Goal: Find specific page/section: Find specific page/section

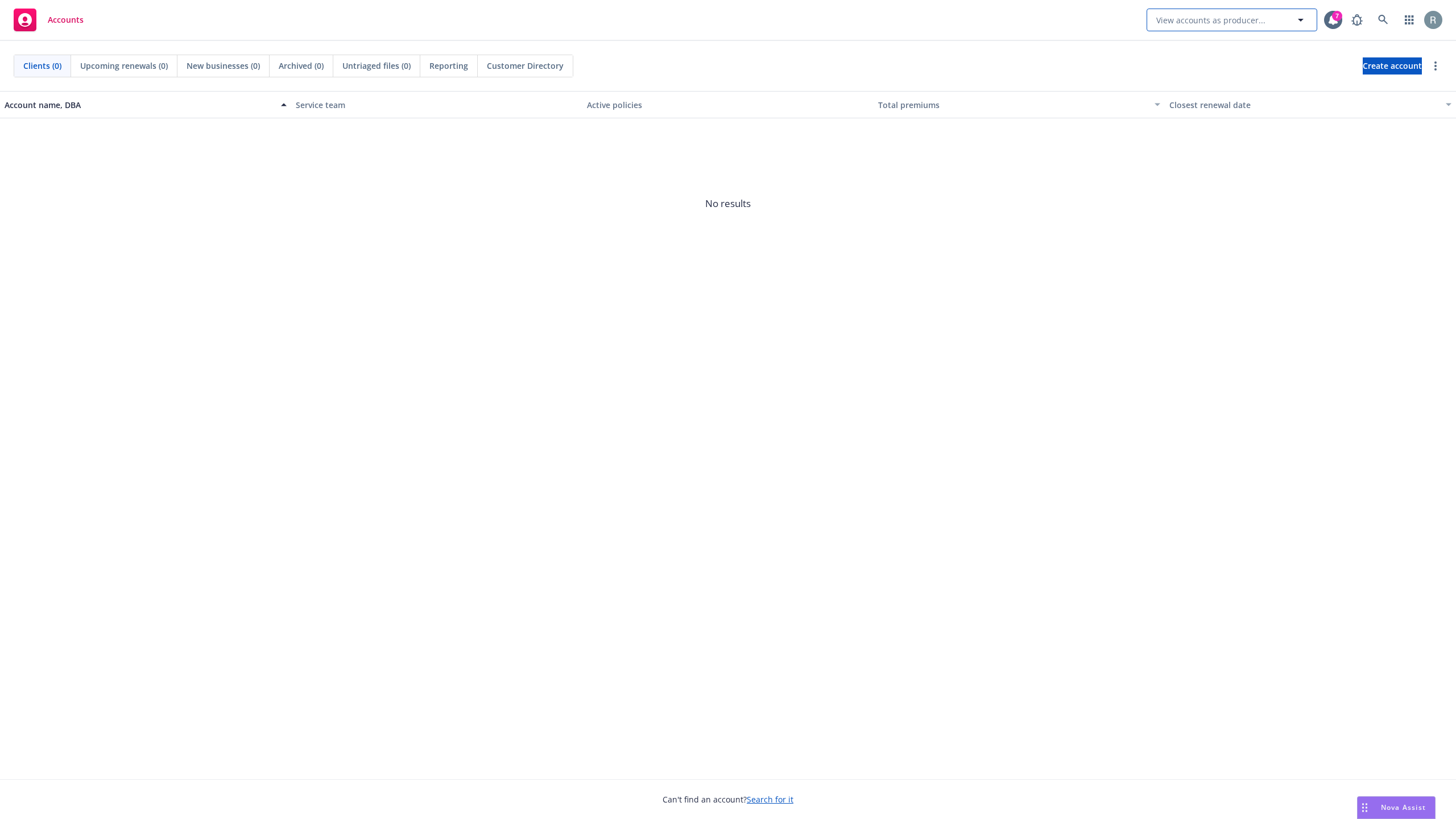
click at [1239, 14] on span "View accounts as producer..." at bounding box center [1211, 20] width 109 height 12
type input "mntn"
click at [1398, 17] on link "button" at bounding box center [1409, 20] width 23 height 23
click at [1386, 21] on icon at bounding box center [1382, 20] width 10 height 10
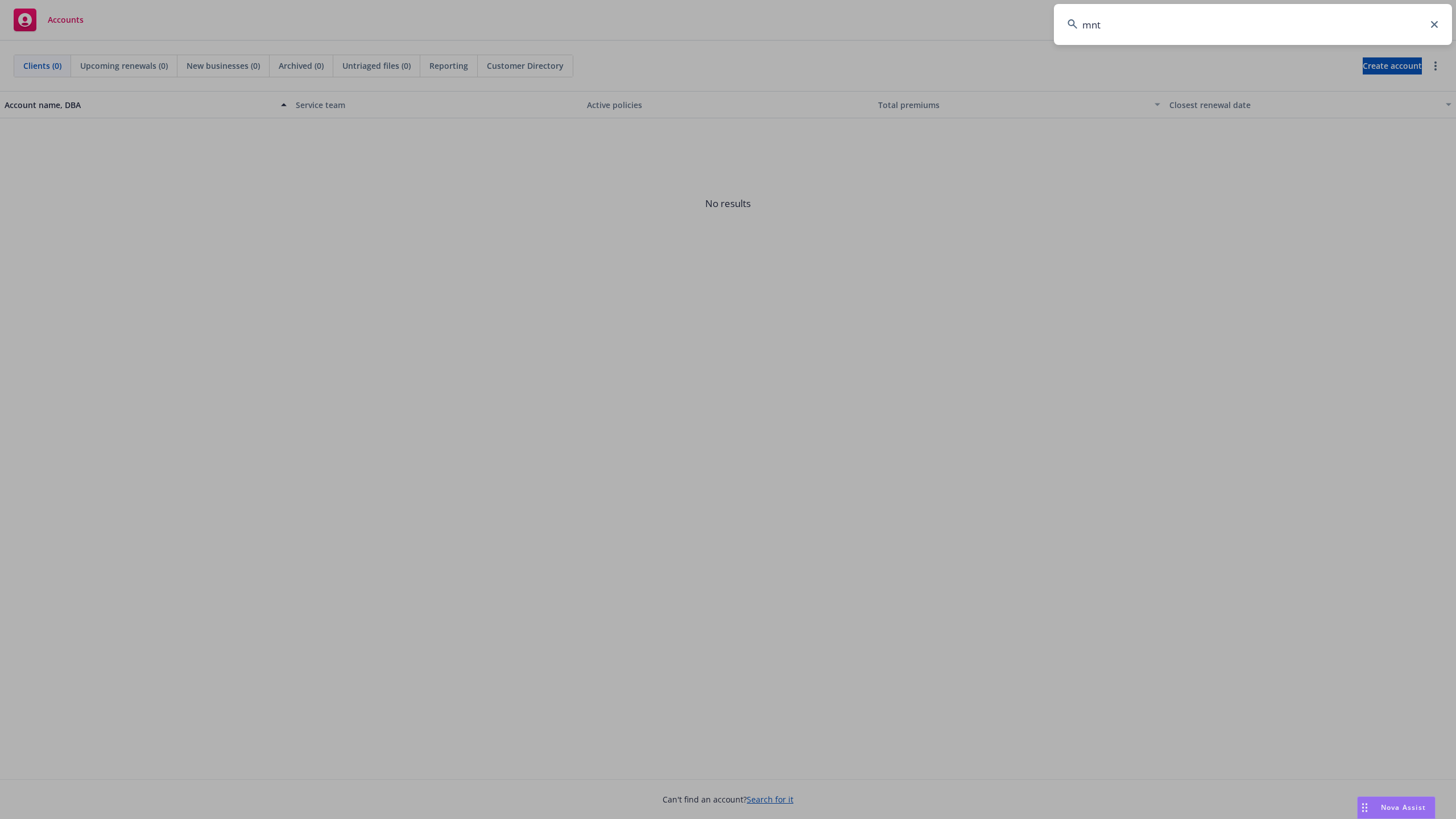
type input "mntn"
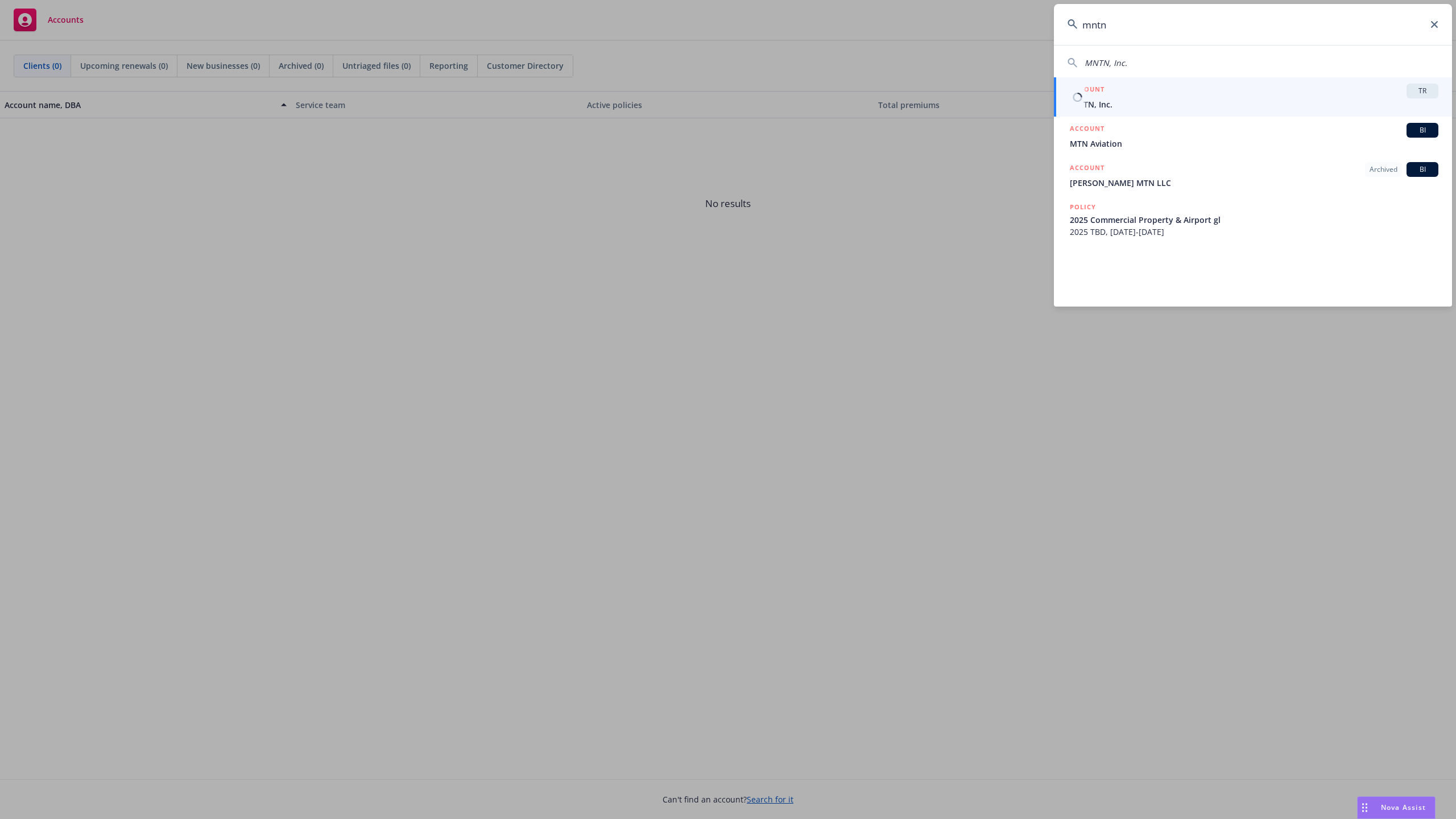
click at [1250, 97] on div "ACCOUNT TR" at bounding box center [1254, 91] width 369 height 15
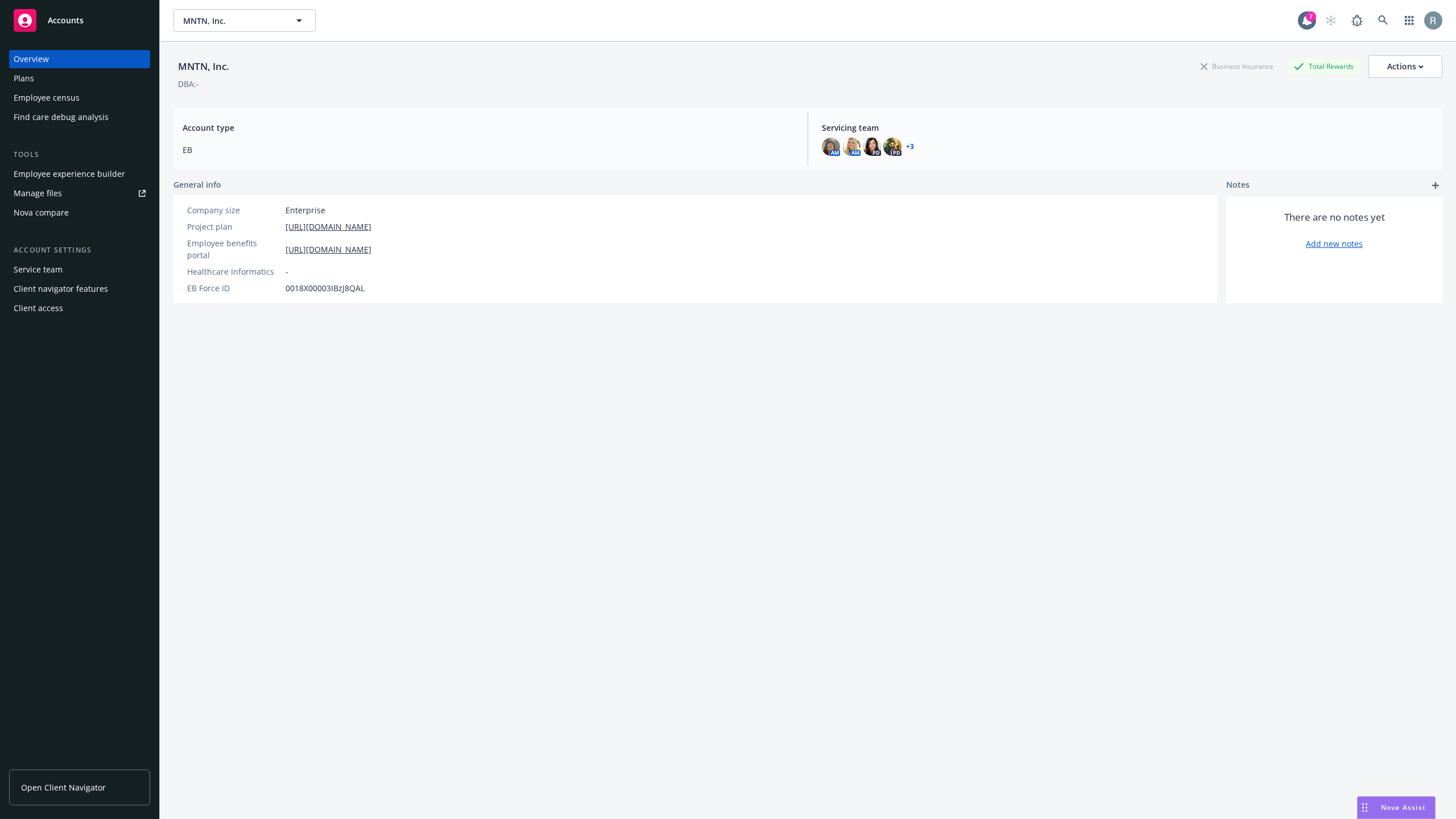
click at [90, 96] on div "Employee census" at bounding box center [79, 97] width 132 height 18
